Goal: Check status

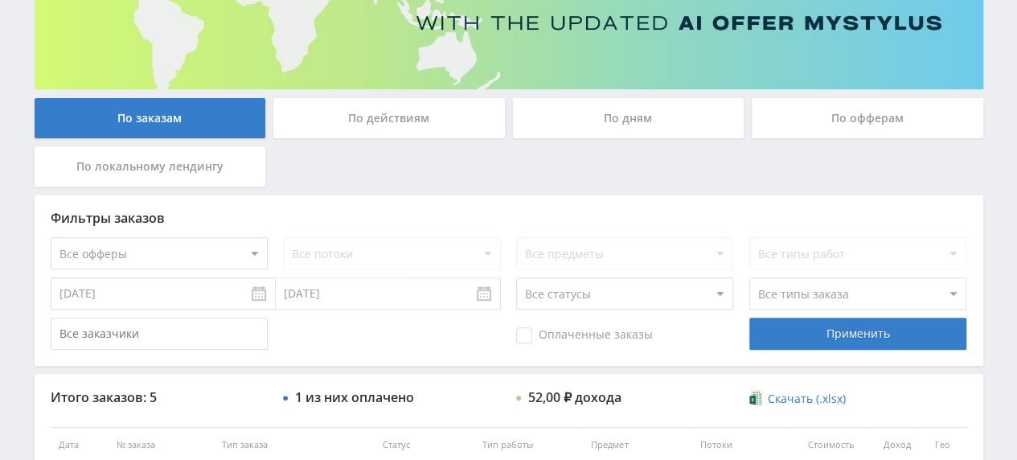
scroll to position [55, 0]
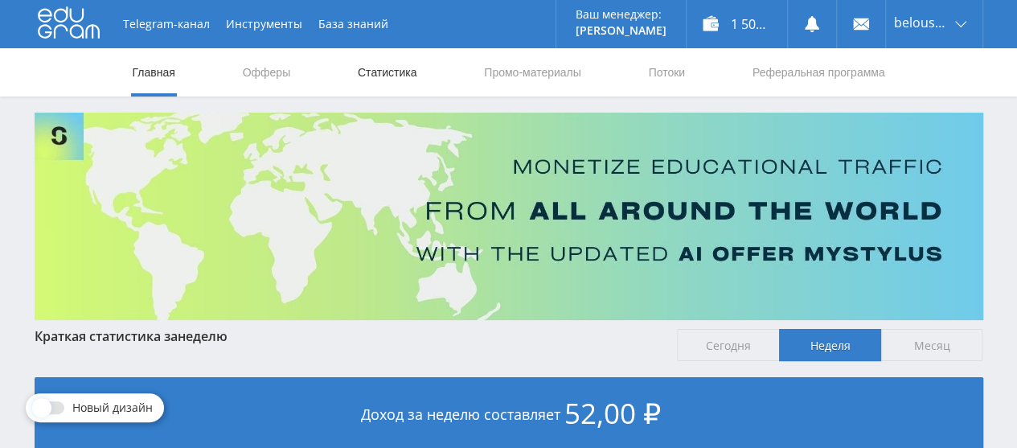
click at [370, 82] on link "Статистика" at bounding box center [387, 72] width 63 height 48
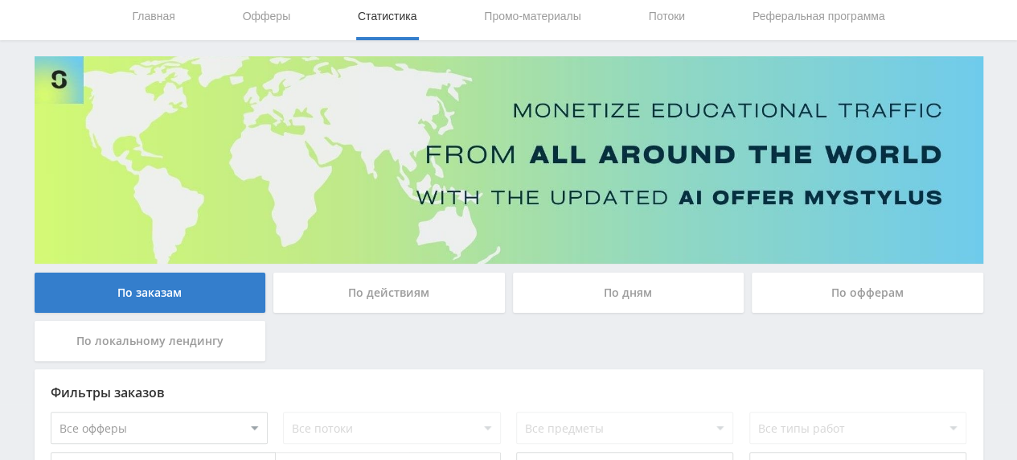
scroll to position [52, 0]
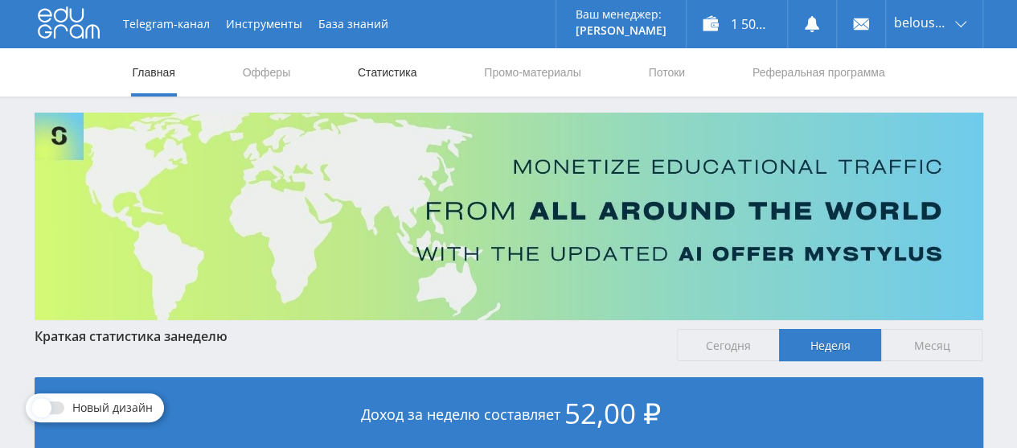
click at [379, 78] on link "Статистика" at bounding box center [387, 72] width 63 height 48
click at [381, 76] on link "Статистика" at bounding box center [387, 72] width 63 height 48
click at [395, 84] on link "Статистика" at bounding box center [387, 72] width 63 height 48
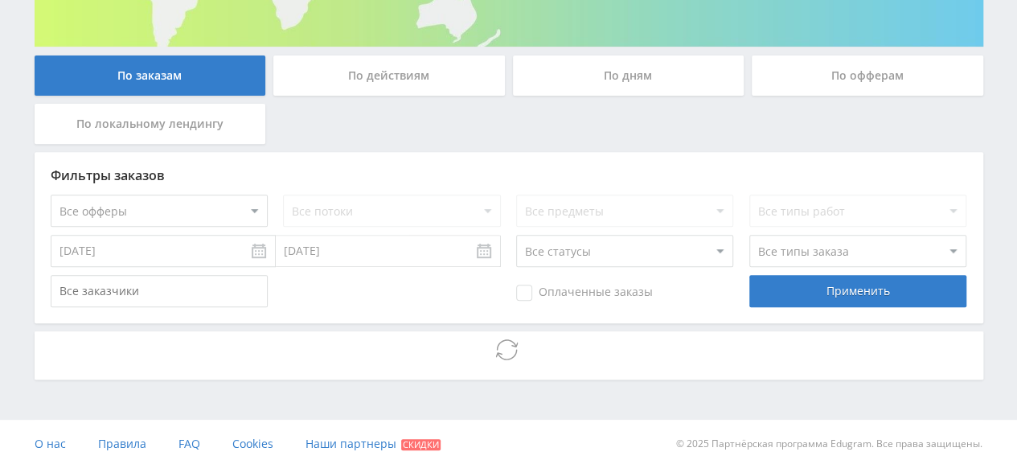
scroll to position [281, 0]
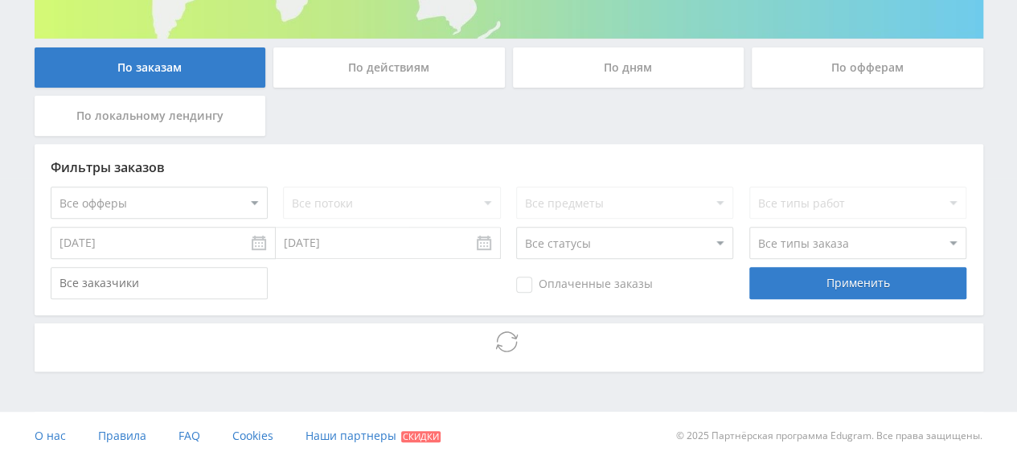
click at [10, 144] on div "Telegram-канал Инструменты База знаний Ваш менеджер: Alex Alex Online @edugram_…" at bounding box center [508, 89] width 1017 height 741
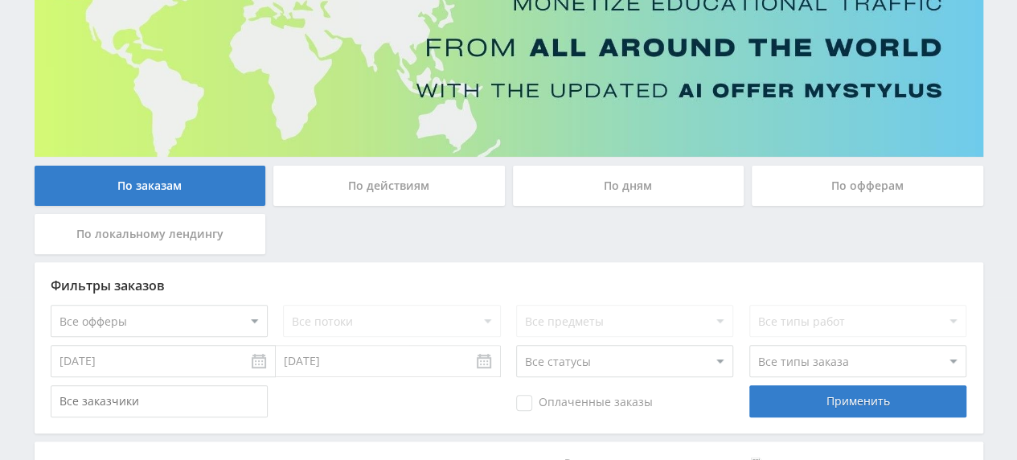
scroll to position [135, 0]
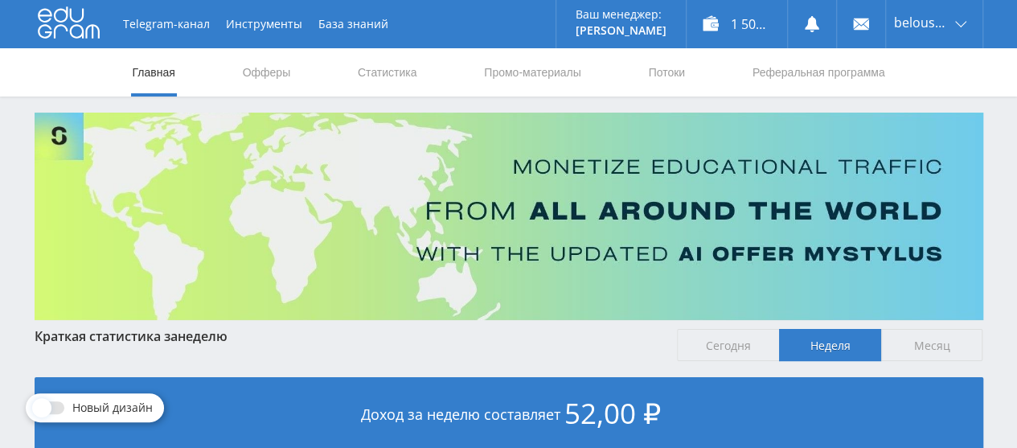
click at [375, 76] on link "Статистика" at bounding box center [387, 72] width 63 height 48
click at [382, 85] on link "Статистика" at bounding box center [387, 72] width 63 height 48
click at [363, 76] on link "Статистика" at bounding box center [387, 72] width 63 height 48
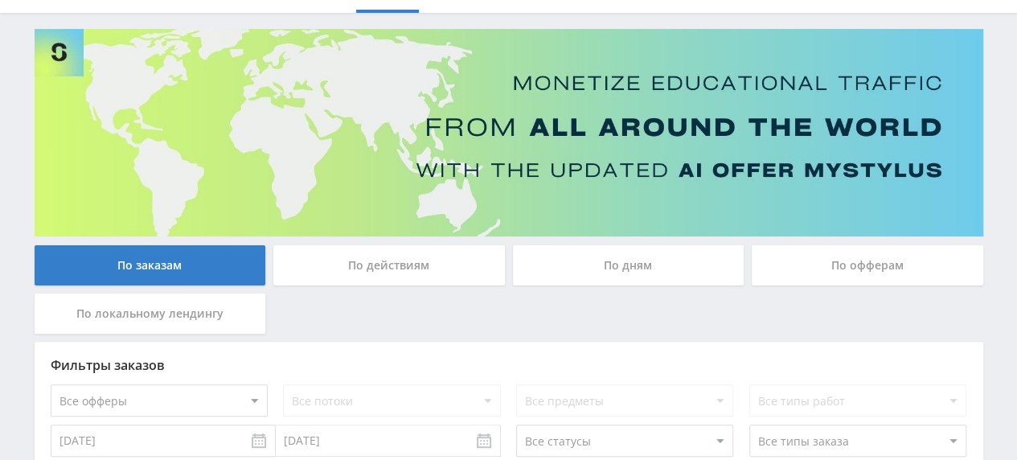
scroll to position [82, 0]
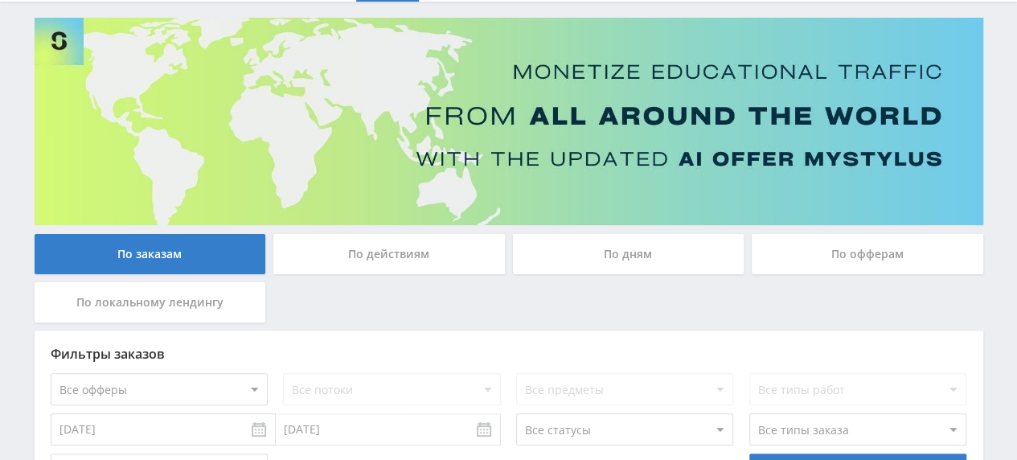
scroll to position [91, 0]
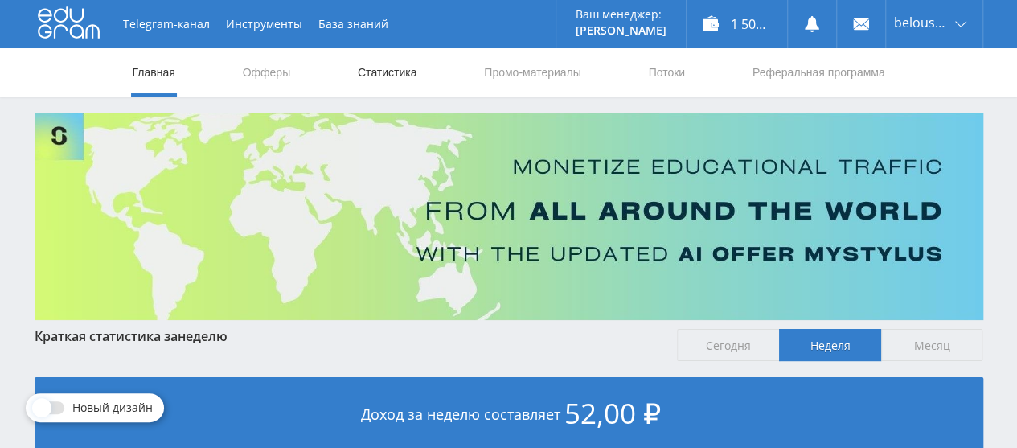
click at [383, 74] on link "Статистика" at bounding box center [387, 72] width 63 height 48
